Goal: Find specific page/section: Find specific page/section

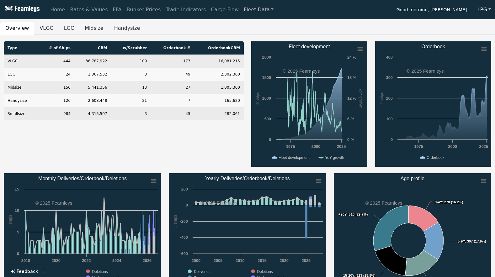
click at [242, 12] on link "Fleet Data" at bounding box center [258, 9] width 35 height 13
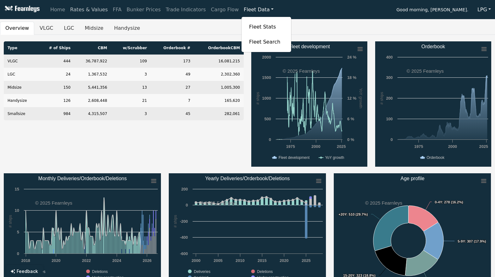
click at [85, 8] on link "Rates & Values" at bounding box center [89, 9] width 43 height 13
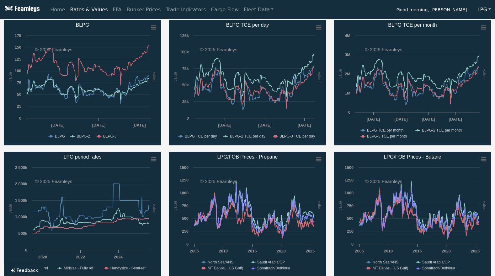
scroll to position [251, 0]
